Goal: Information Seeking & Learning: Learn about a topic

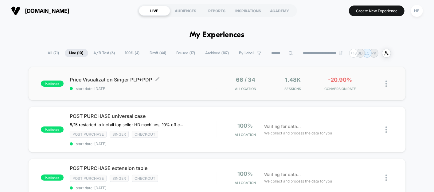
click at [173, 85] on div "Price Visualization Singer PLP+PDP Click to edit experience details Click to ed…" at bounding box center [143, 84] width 147 height 14
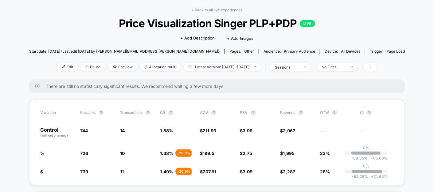
scroll to position [24, 0]
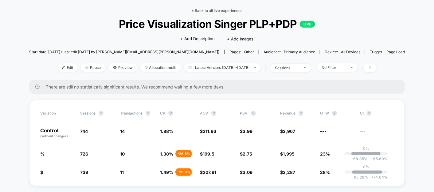
click at [216, 11] on link "< Back to all live experiences" at bounding box center [216, 10] width 51 height 5
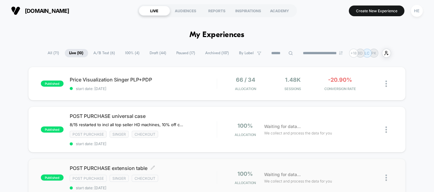
click at [186, 166] on span "POST PURCHASE extension table Click to edit experience details" at bounding box center [143, 168] width 147 height 6
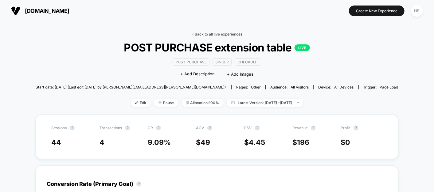
click at [199, 34] on link "< Back to all live experiences" at bounding box center [216, 34] width 51 height 5
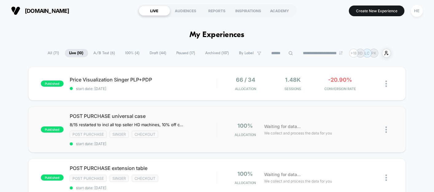
scroll to position [64, 0]
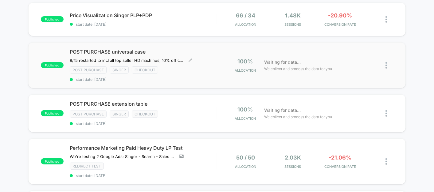
click at [201, 77] on span "start date: [DATE]" at bounding box center [143, 79] width 147 height 5
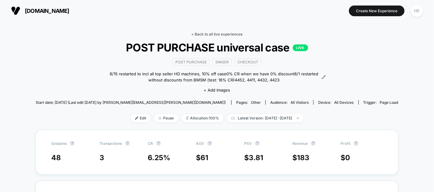
click at [219, 34] on link "< Back to all live experiences" at bounding box center [216, 34] width 51 height 5
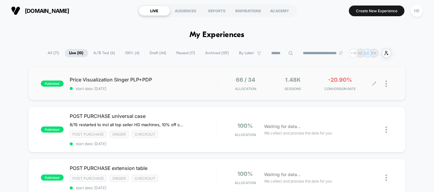
click at [220, 84] on div "66 / 34 Allocation 1.48k Sessions -20.90% CONVERSION RATE" at bounding box center [305, 84] width 176 height 14
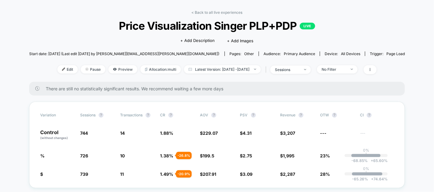
scroll to position [21, 0]
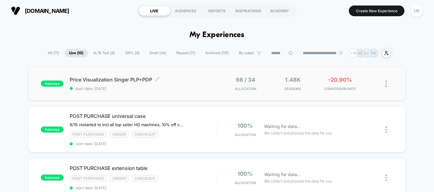
click at [201, 81] on span "Price Visualization Singer PLP+PDP Click to edit experience details" at bounding box center [143, 80] width 147 height 6
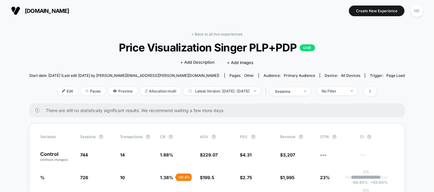
click at [200, 32] on link "< Back to all live experiences" at bounding box center [216, 34] width 51 height 5
